Goal: Transaction & Acquisition: Book appointment/travel/reservation

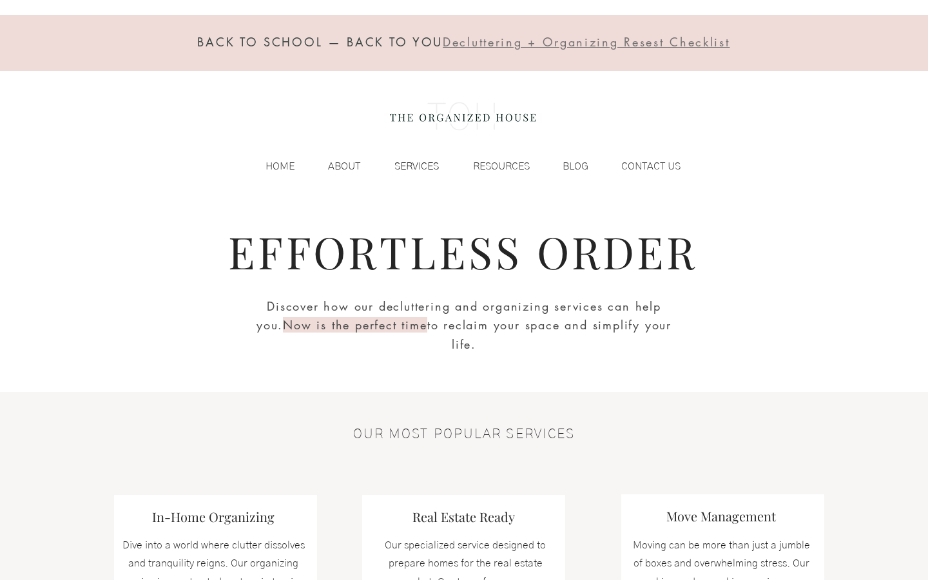
click at [411, 169] on p "SERVICES" at bounding box center [416, 166] width 57 height 19
click at [414, 166] on p "SERVICES" at bounding box center [416, 166] width 57 height 19
click at [583, 43] on span "Decluttering + Organizing Resest Checklist" at bounding box center [586, 41] width 287 height 15
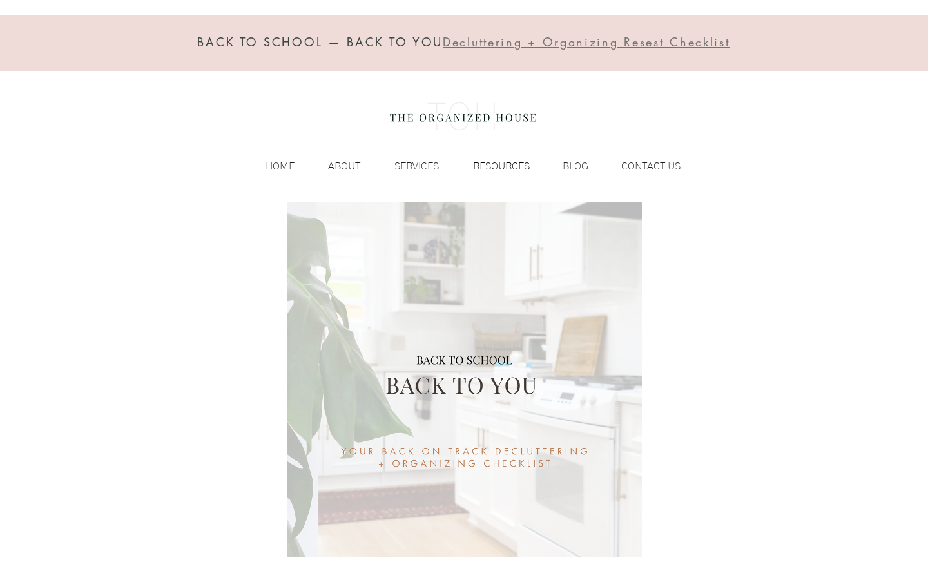
click at [496, 166] on p "RESOURCES" at bounding box center [502, 166] width 70 height 19
click at [412, 165] on p "SERVICES" at bounding box center [416, 166] width 57 height 19
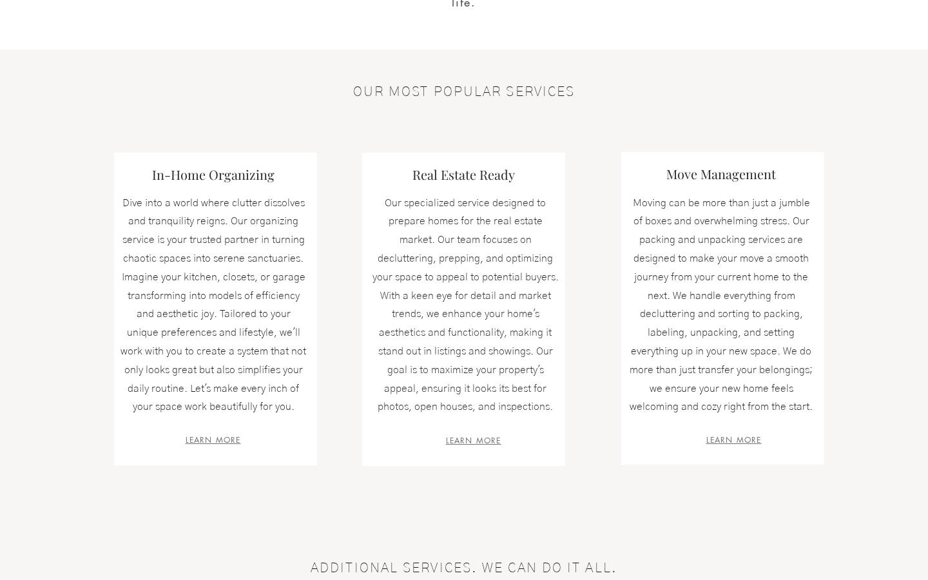
scroll to position [344, 0]
click at [476, 444] on div at bounding box center [463, 307] width 203 height 313
click at [476, 443] on span "LEARN MORE" at bounding box center [473, 439] width 55 height 11
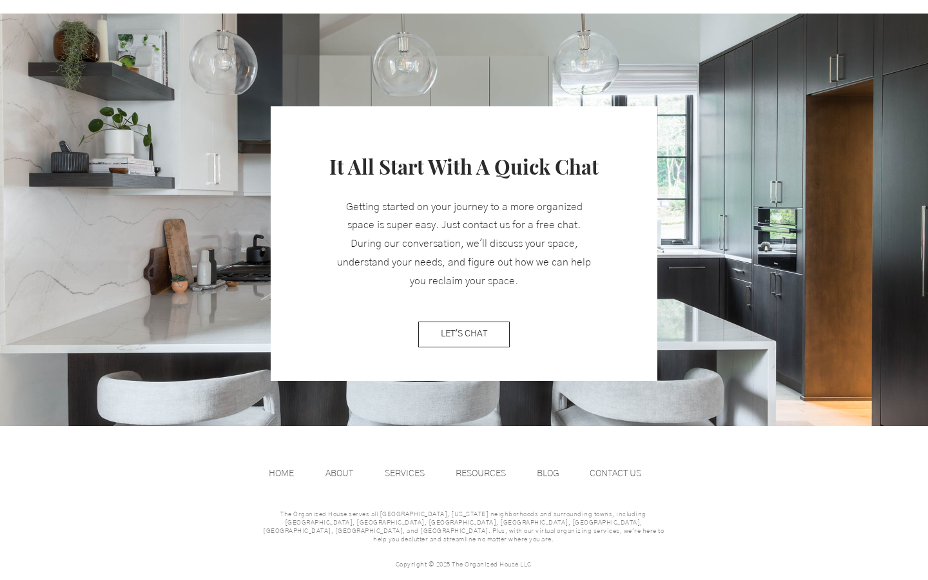
scroll to position [1425, 0]
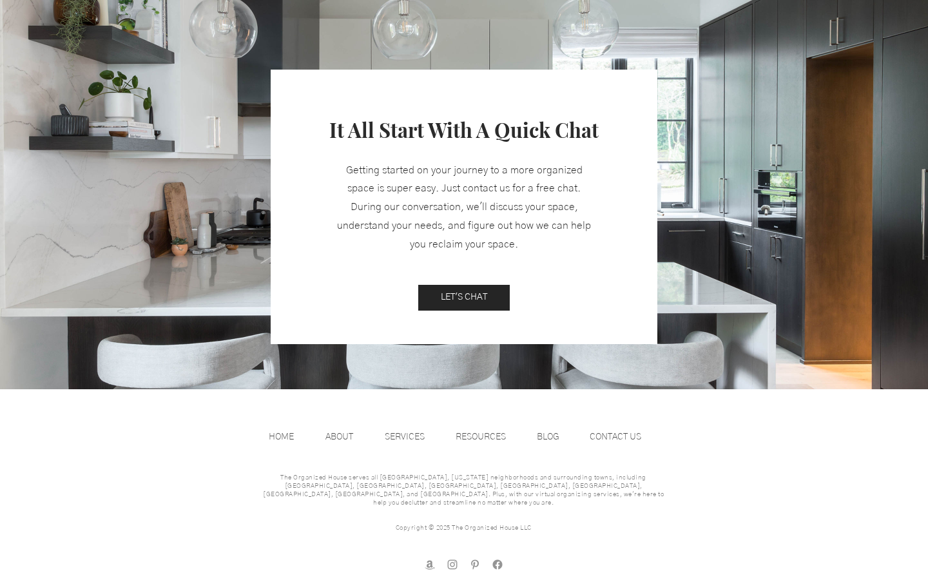
click at [458, 306] on link "LET'S CHAT" at bounding box center [464, 298] width 92 height 26
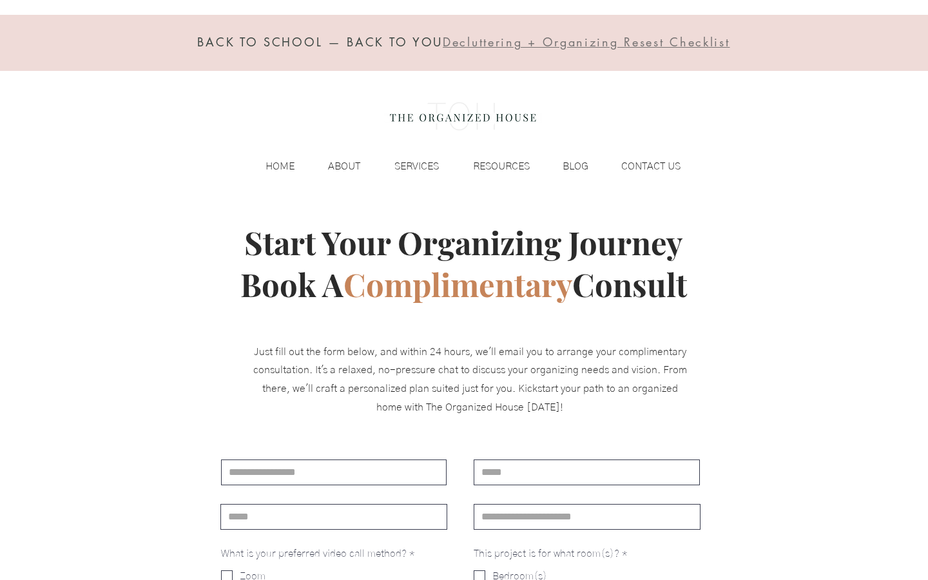
scroll to position [1425, 0]
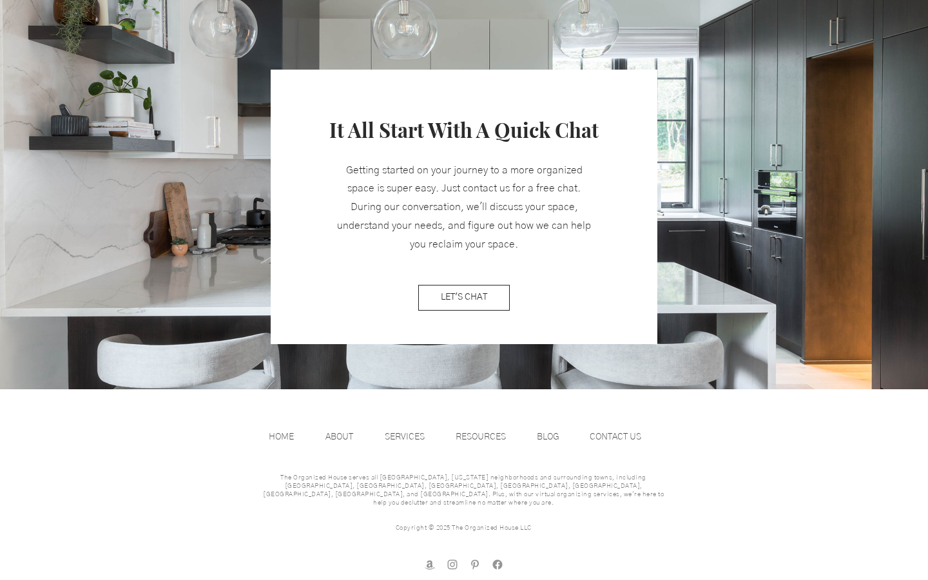
scroll to position [344, 0]
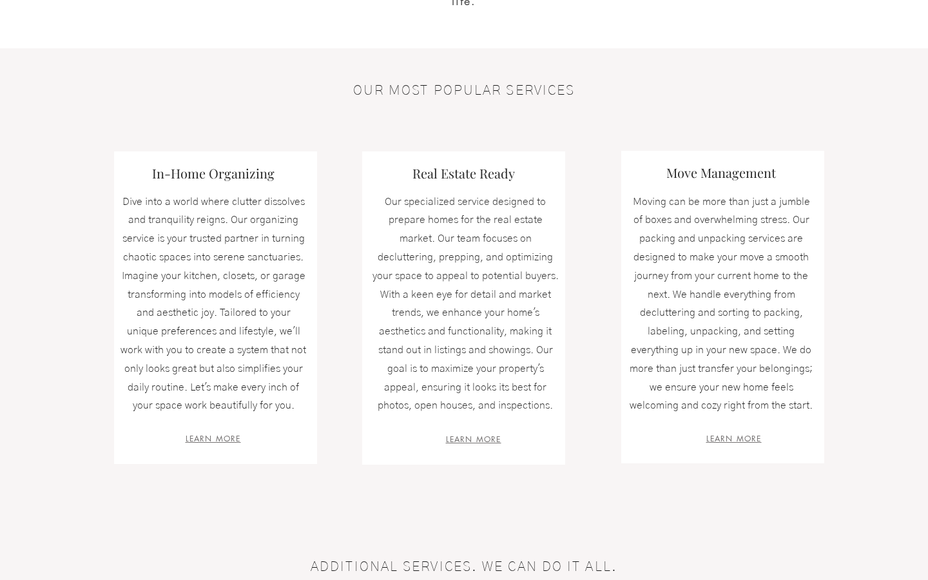
click at [480, 439] on span "LEARN MORE" at bounding box center [473, 439] width 55 height 11
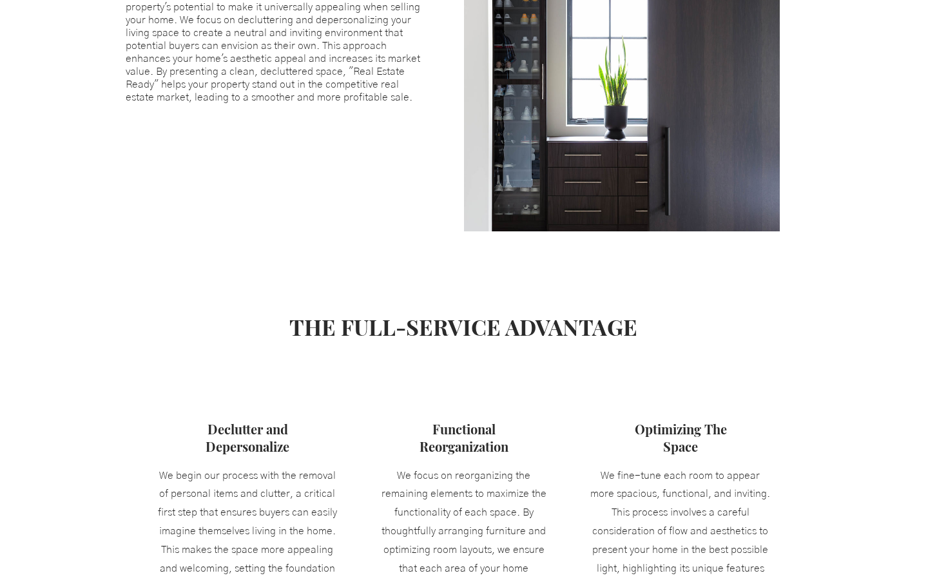
scroll to position [731, 0]
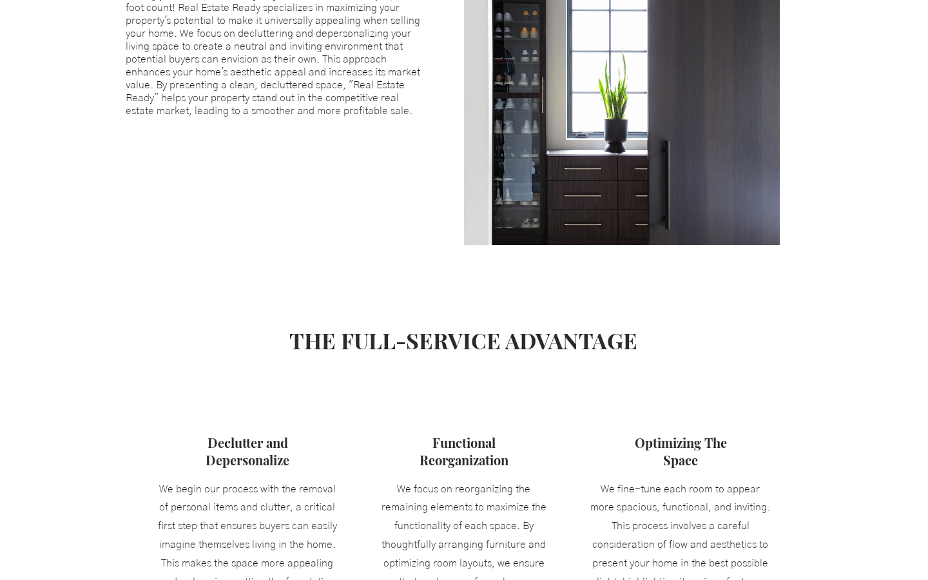
scroll to position [344, 0]
